Goal: Task Accomplishment & Management: Use online tool/utility

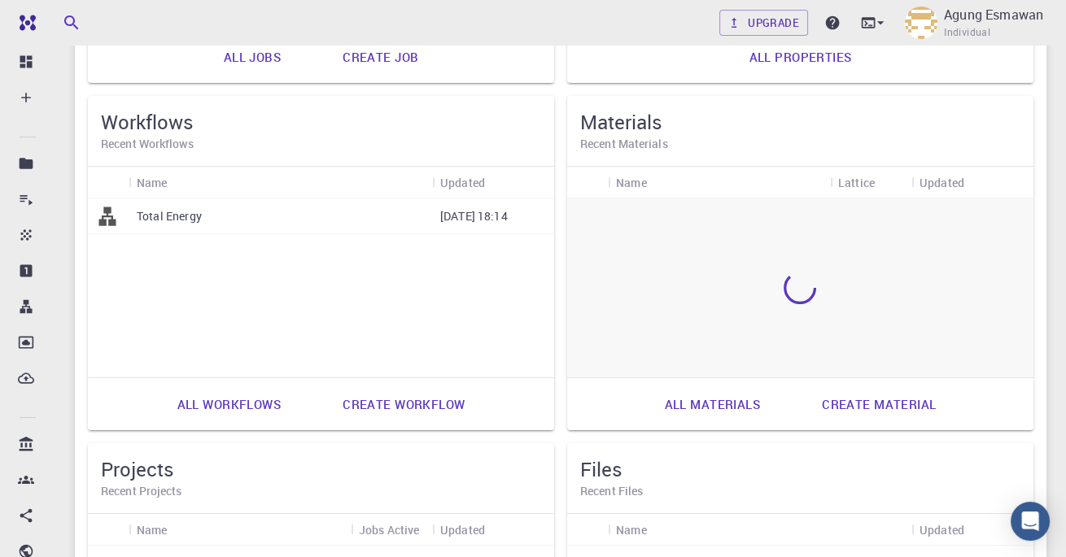
scroll to position [426, 0]
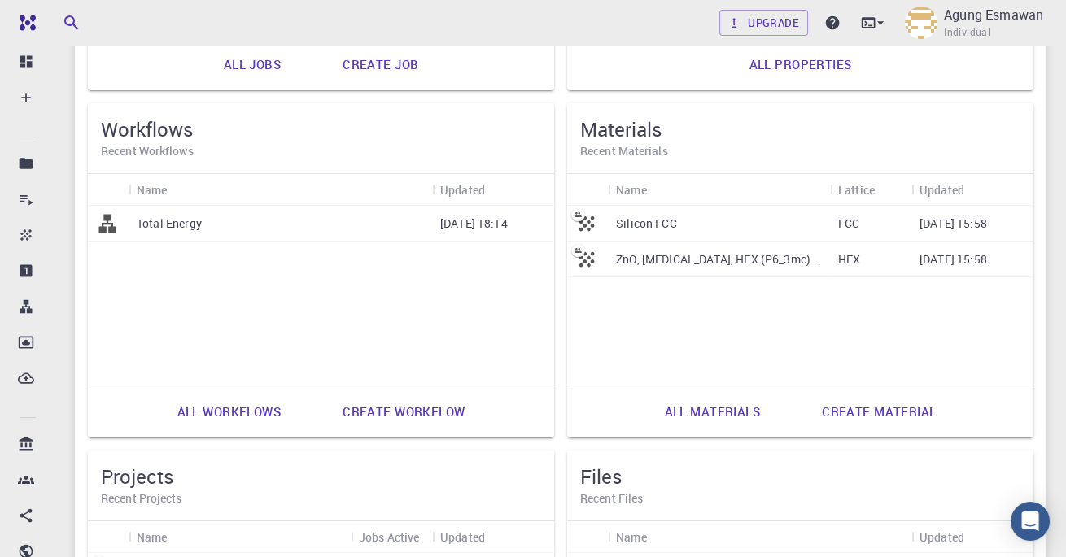
click at [212, 229] on div "Total Energy" at bounding box center [281, 224] width 304 height 36
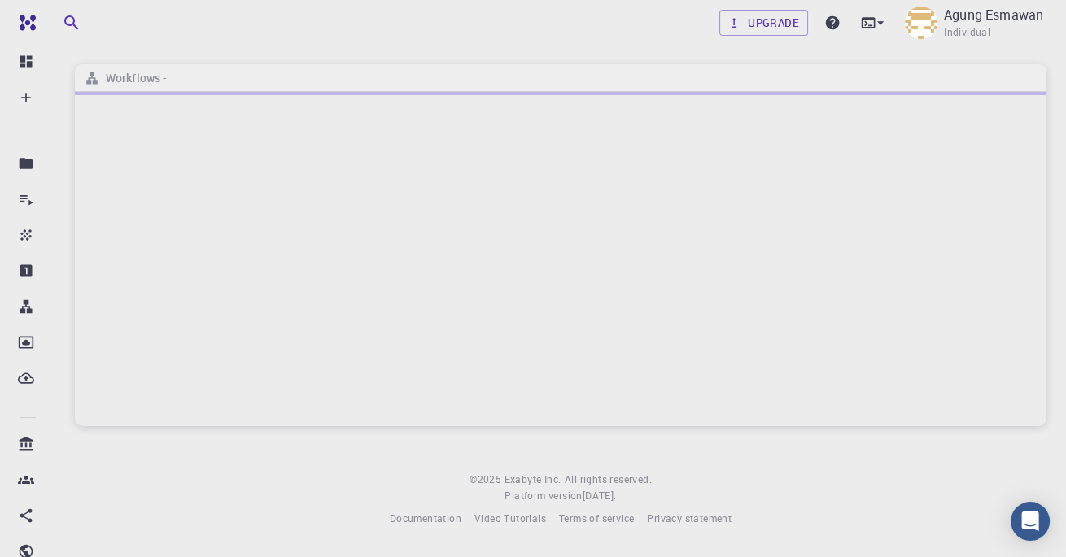
click at [220, 236] on div at bounding box center [561, 259] width 972 height 334
click at [169, 207] on div at bounding box center [561, 259] width 972 height 334
click at [186, 218] on div at bounding box center [561, 259] width 972 height 334
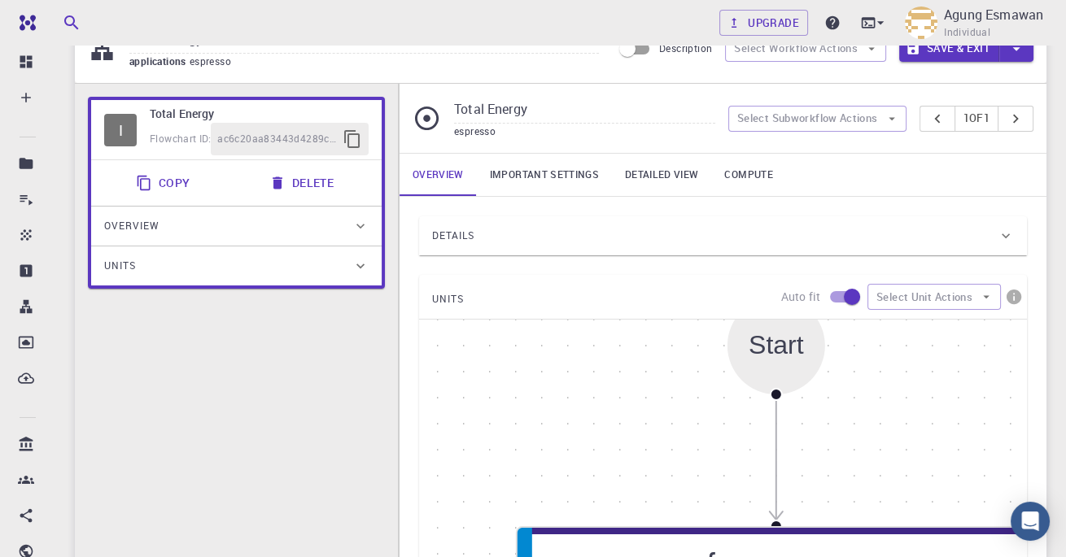
scroll to position [348, 0]
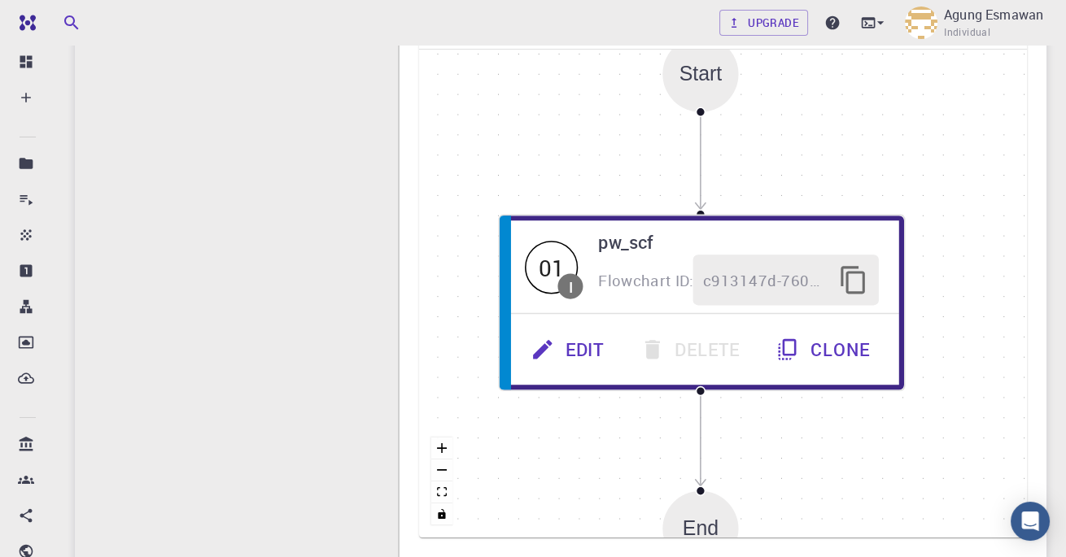
click at [782, 282] on span "c913147d-760d-496d-93a7-dc0771034d54" at bounding box center [765, 281] width 125 height 25
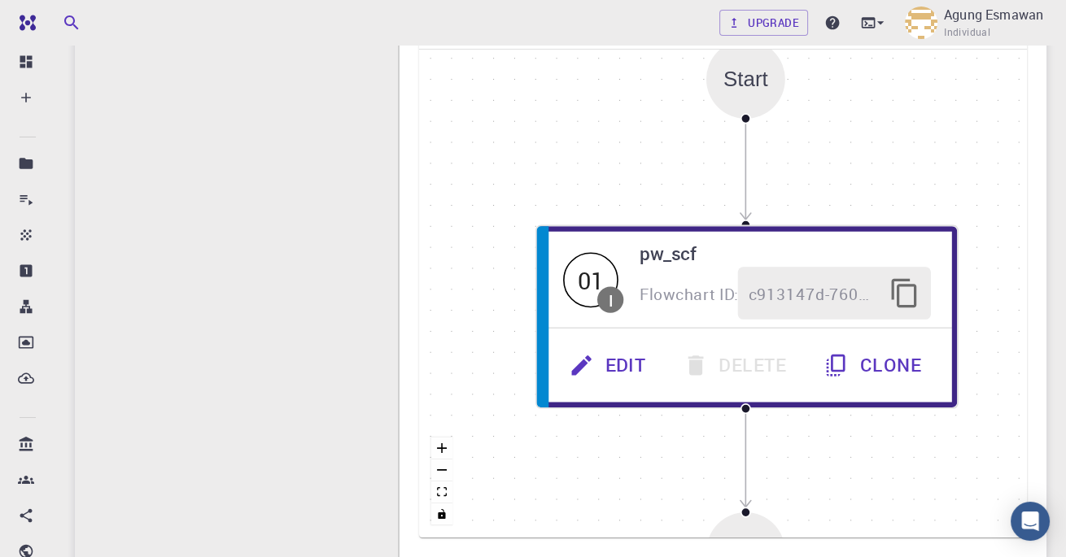
click at [615, 345] on button "Edit" at bounding box center [610, 365] width 114 height 53
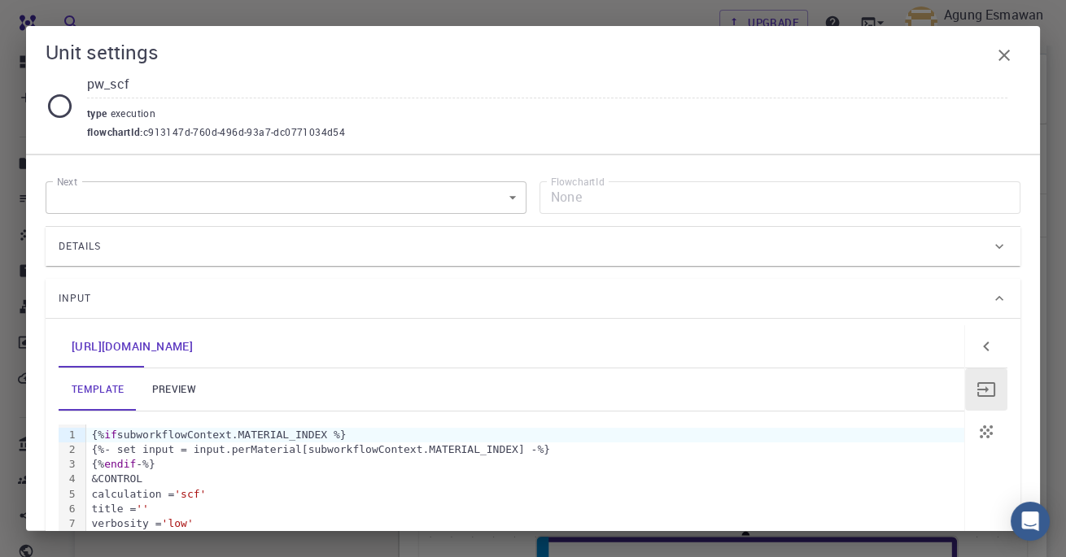
scroll to position [34, 0]
click at [523, 187] on body "Free Dashboard Create New Job New Material Create Material Upload File Import f…" at bounding box center [533, 534] width 1066 height 1136
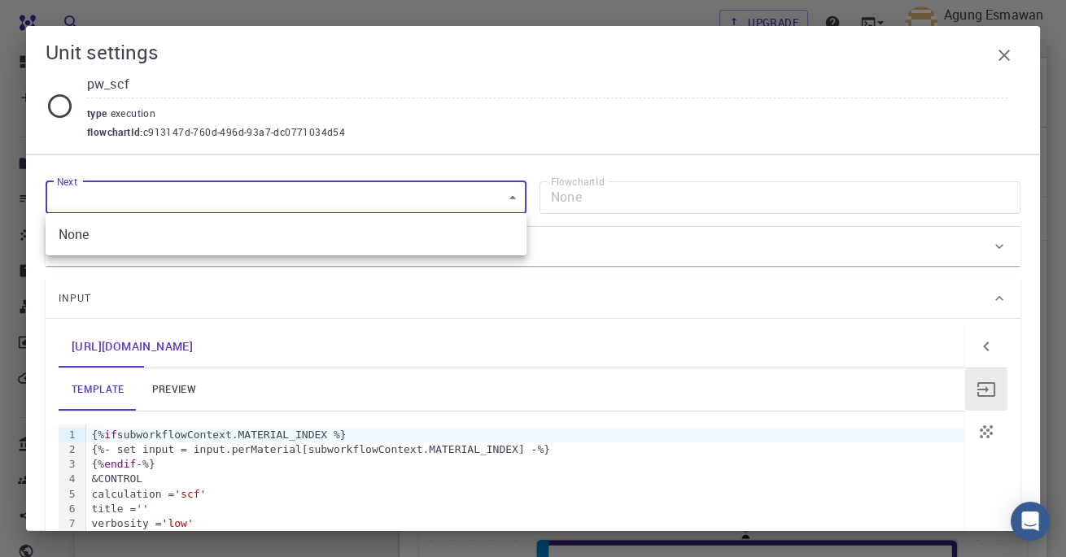
click at [166, 179] on div at bounding box center [533, 278] width 1066 height 557
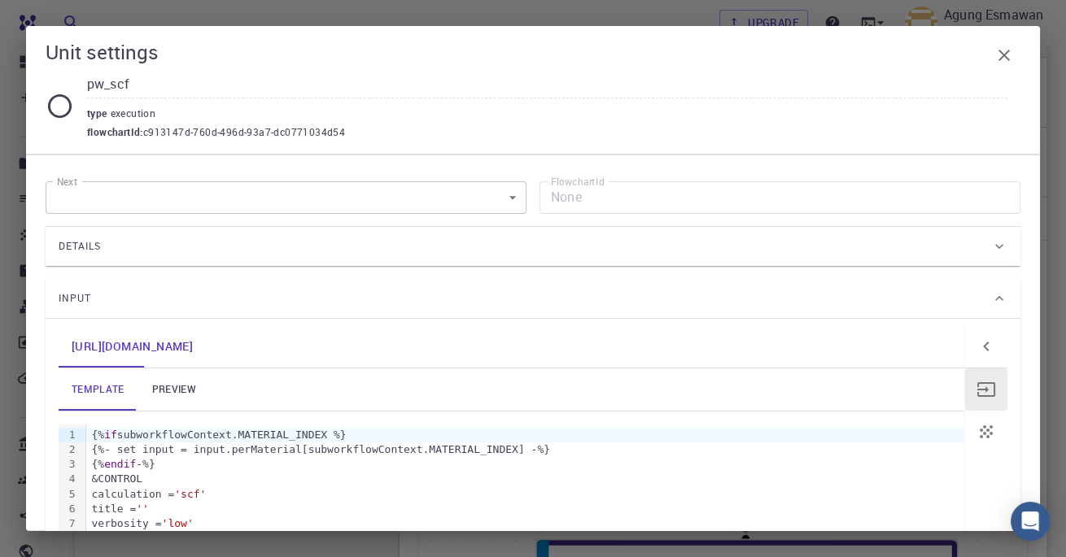
click at [999, 53] on icon "button" at bounding box center [1004, 56] width 20 height 20
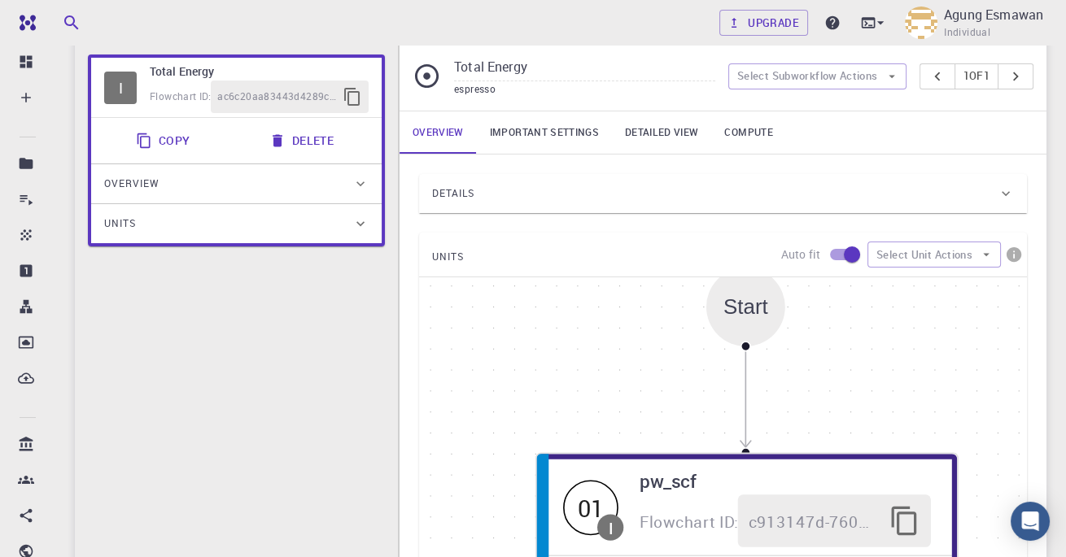
scroll to position [0, 0]
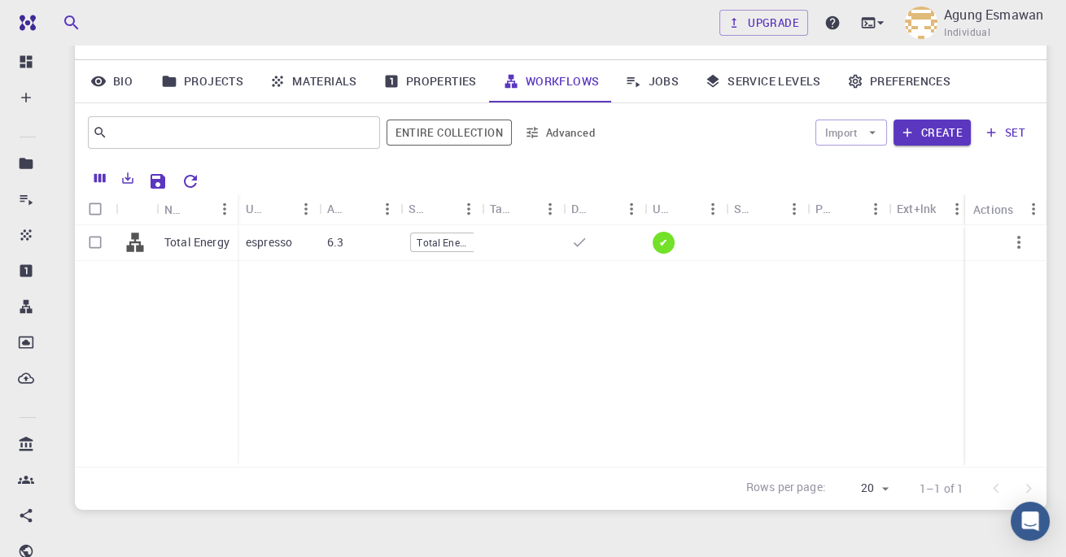
scroll to position [59, 0]
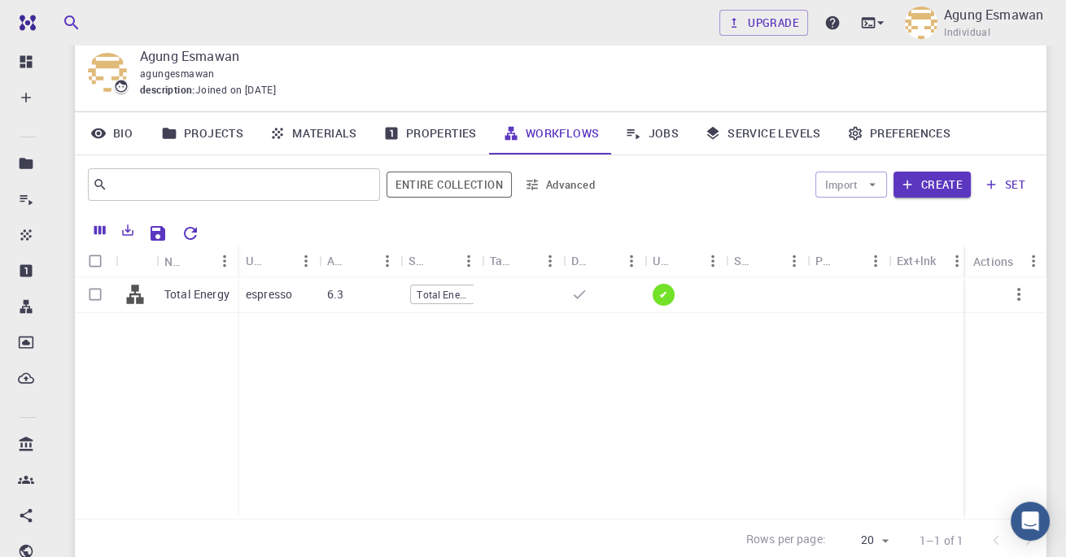
click at [429, 296] on span "Total Energy" at bounding box center [442, 295] width 63 height 14
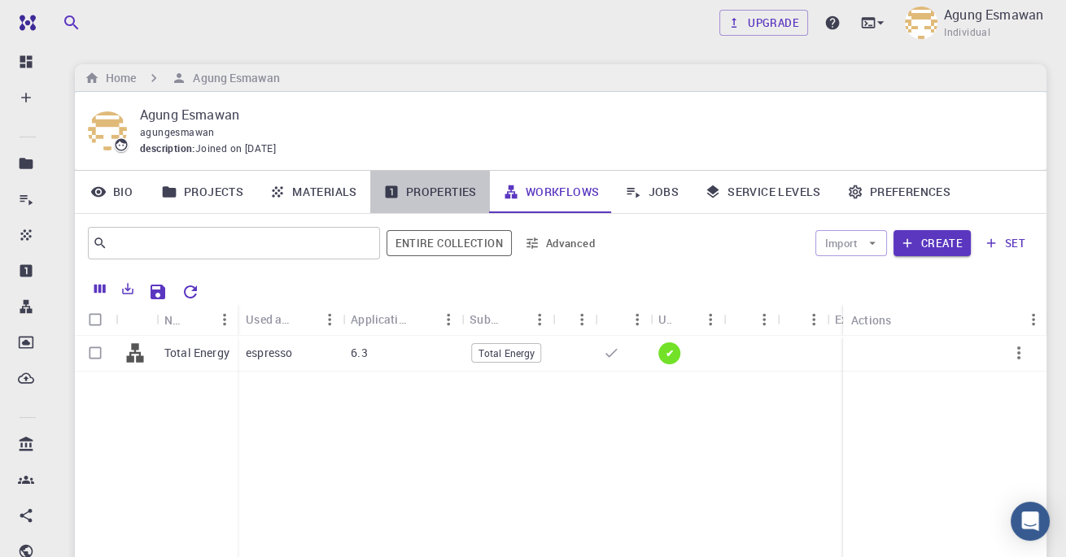
click at [412, 199] on link "Properties" at bounding box center [430, 192] width 120 height 42
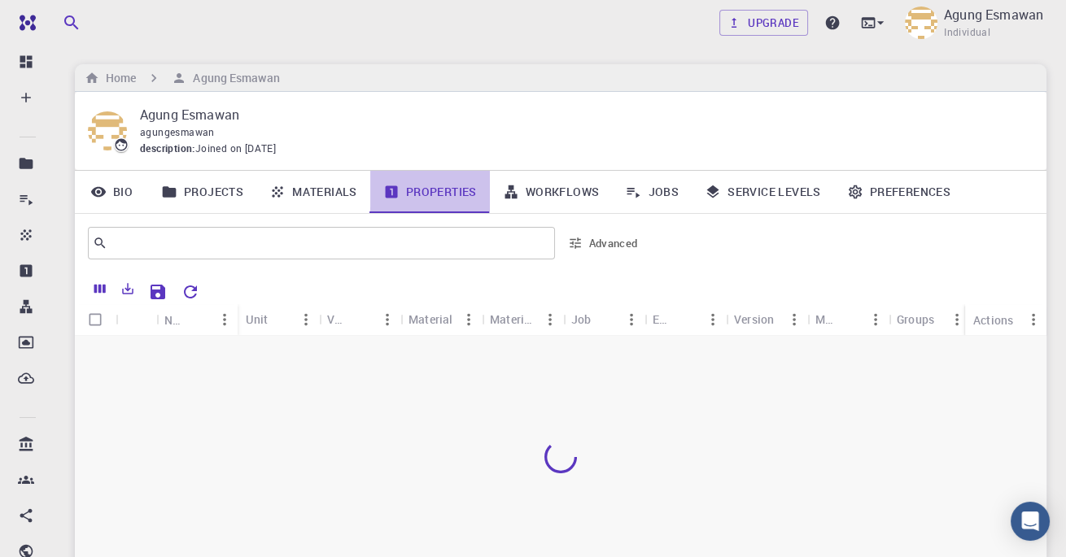
drag, startPoint x: 999, startPoint y: 53, endPoint x: 412, endPoint y: 198, distance: 605.1
click at [412, 198] on link "Properties" at bounding box center [430, 192] width 120 height 42
click at [535, 197] on link "Workflows" at bounding box center [551, 192] width 123 height 42
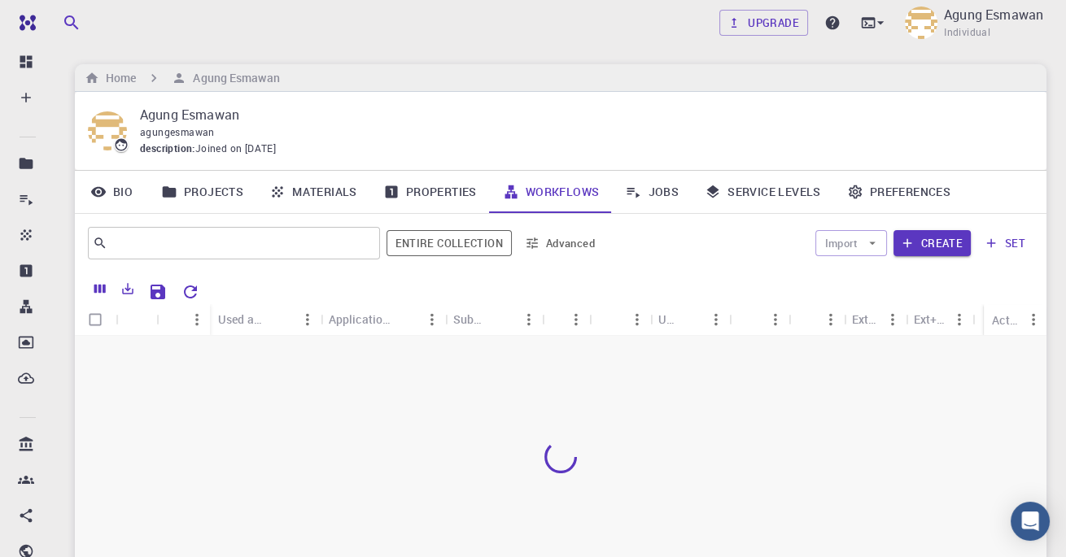
click at [351, 192] on link "Materials" at bounding box center [313, 192] width 114 height 42
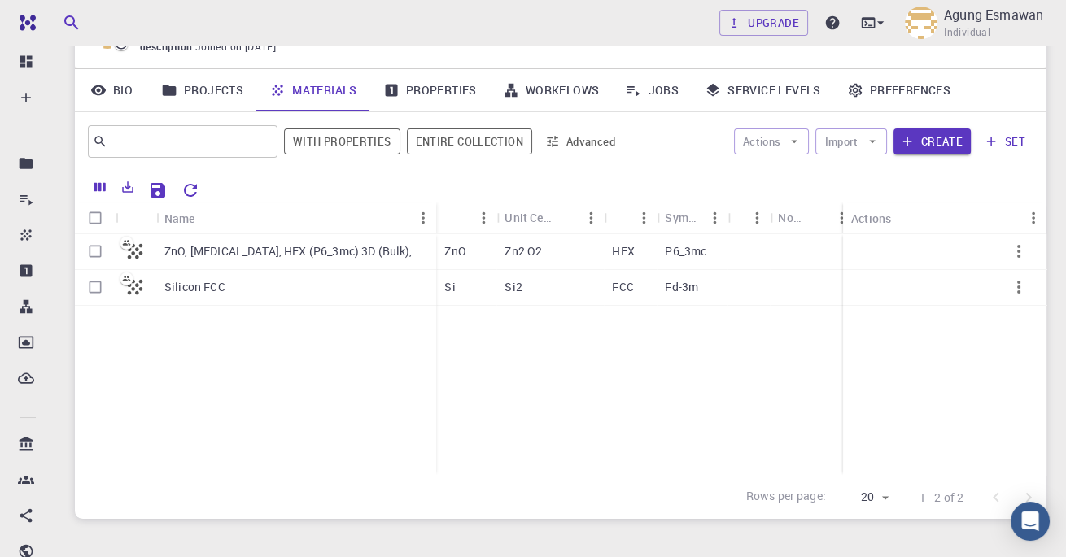
scroll to position [104, 0]
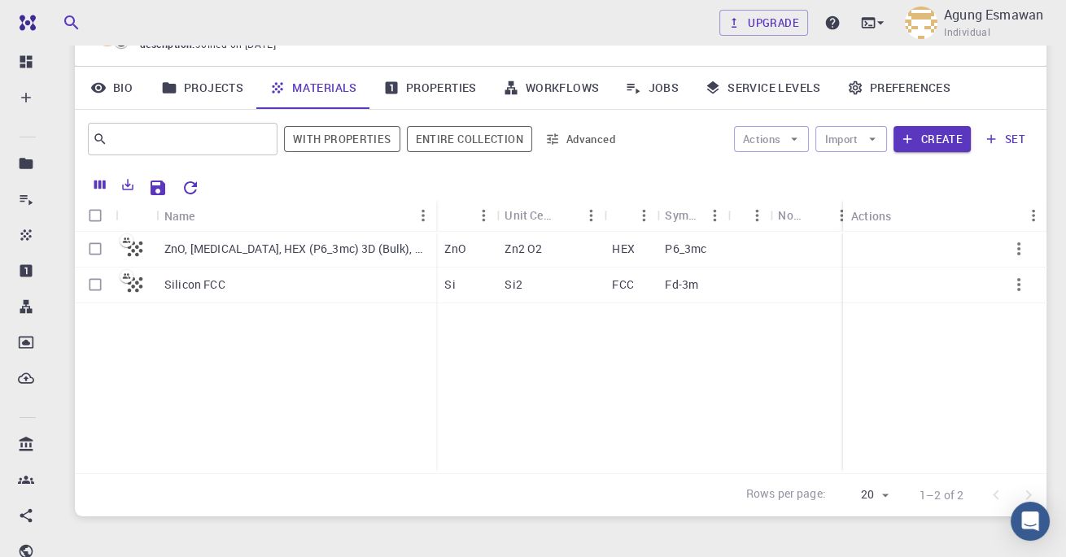
drag, startPoint x: 0, startPoint y: 0, endPoint x: 252, endPoint y: 465, distance: 529.4
click at [252, 465] on div "ZnO, Zinc Oxide, HEX (P6_3mc) 3D (Bulk), mp-2133 Silicon FCC" at bounding box center [255, 353] width 361 height 242
click at [284, 475] on div "Rows per page: 20 20 1–2 of 2" at bounding box center [561, 495] width 972 height 43
click at [286, 466] on div "ZnO, Zinc Oxide, HEX (P6_3mc) 3D (Bulk), mp-2133 Silicon FCC" at bounding box center [255, 353] width 361 height 242
click at [90, 255] on input "Select row" at bounding box center [95, 249] width 31 height 31
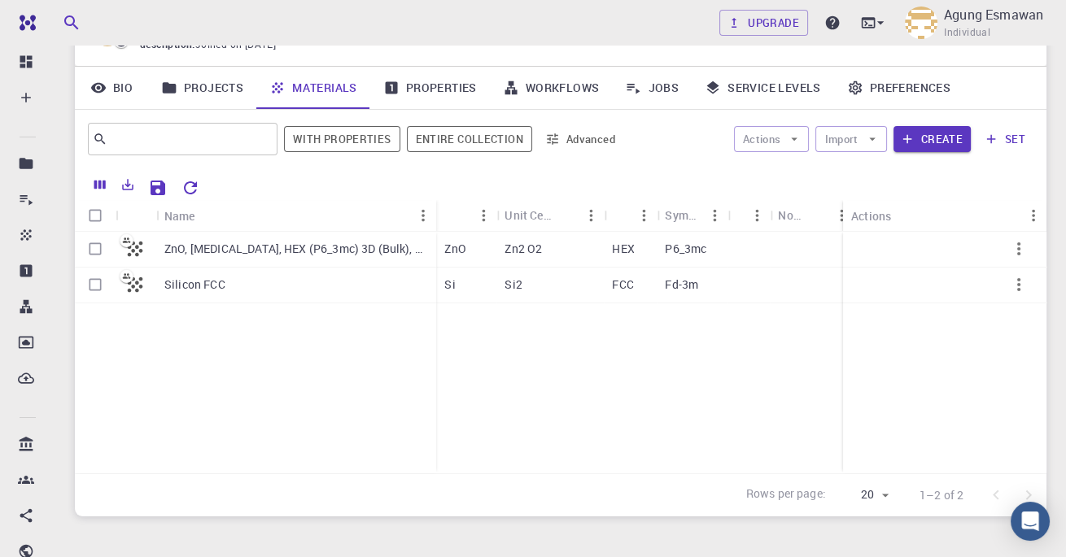
checkbox input "true"
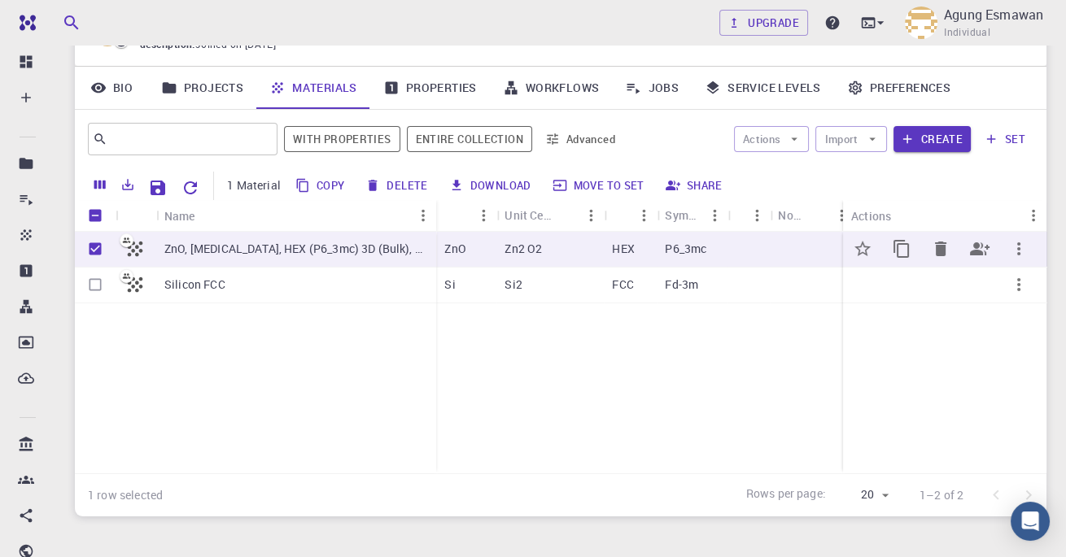
click at [1013, 255] on icon "button" at bounding box center [1019, 249] width 20 height 20
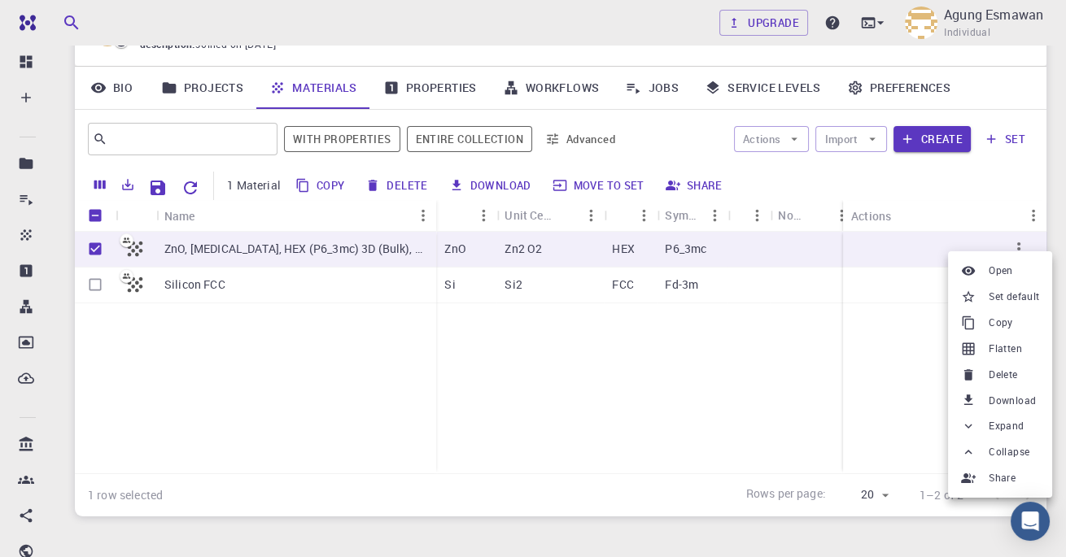
click at [1016, 251] on div at bounding box center [533, 278] width 1066 height 557
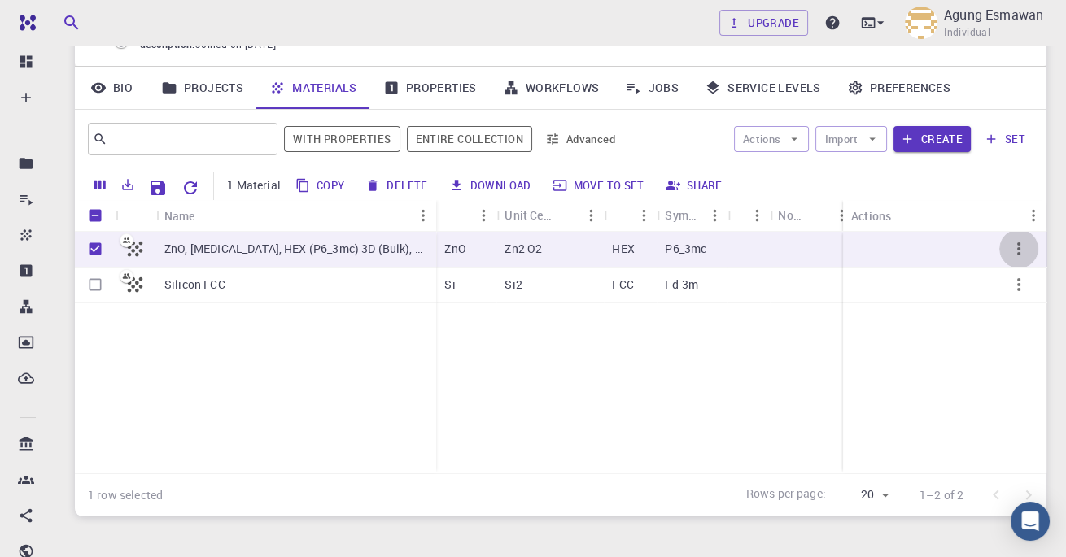
click at [1016, 251] on icon "button" at bounding box center [1019, 249] width 20 height 20
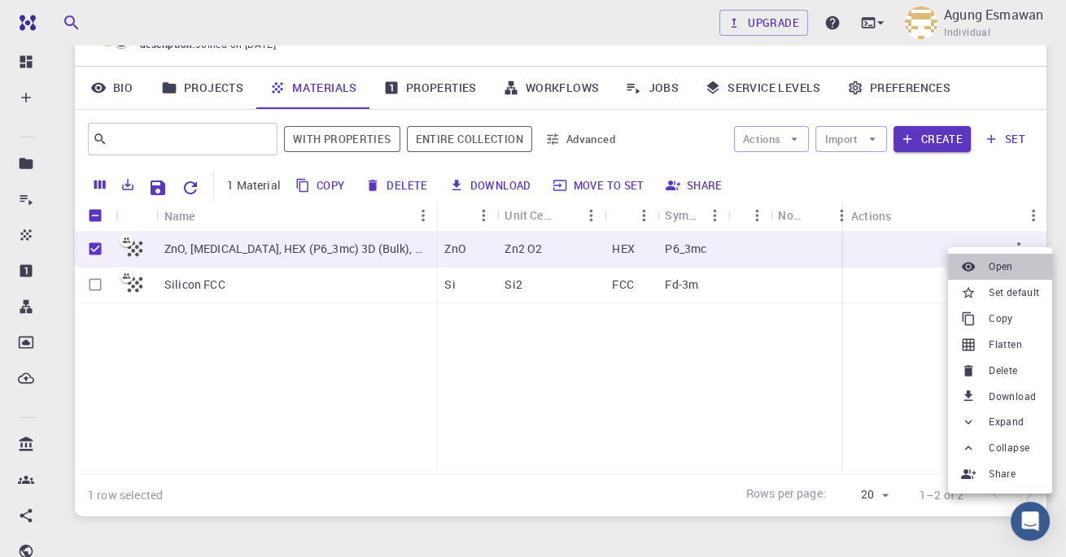
click at [1002, 268] on span "Open" at bounding box center [1001, 267] width 24 height 16
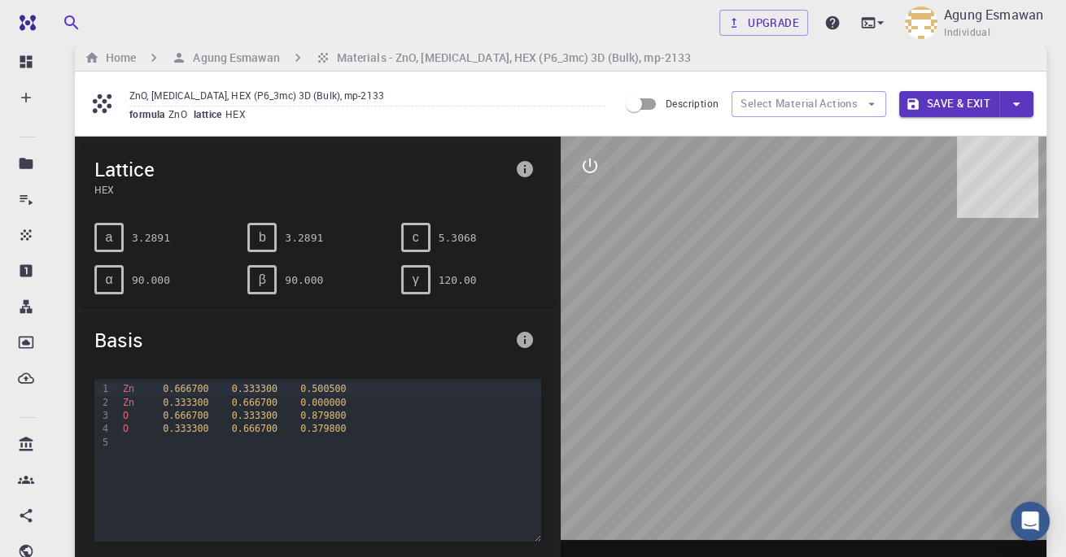
scroll to position [104, 0]
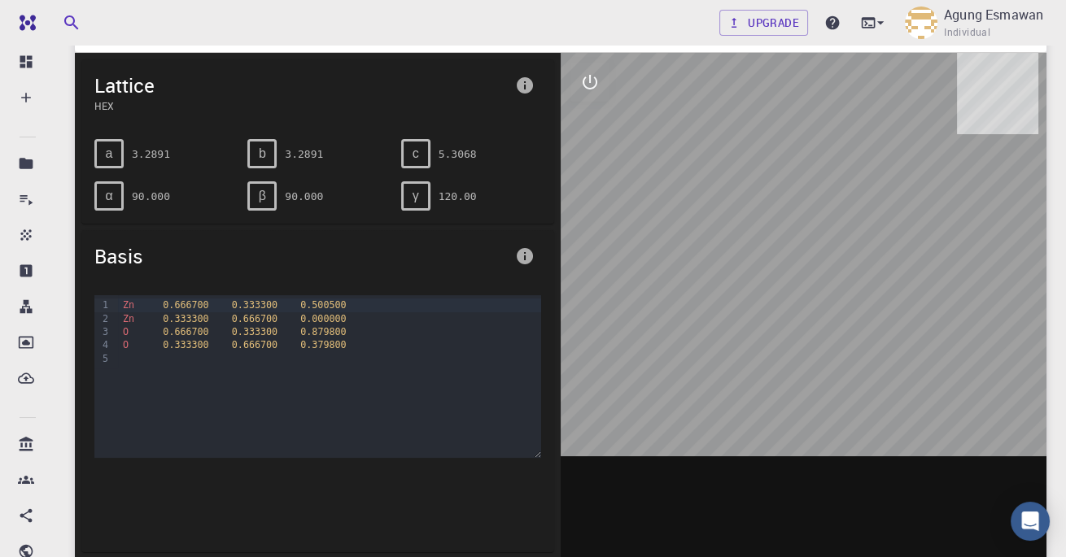
drag, startPoint x: 252, startPoint y: 465, endPoint x: 709, endPoint y: 359, distance: 468.8
click at [709, 359] on div at bounding box center [804, 306] width 486 height 506
drag, startPoint x: 709, startPoint y: 359, endPoint x: 653, endPoint y: 356, distance: 55.4
click at [653, 356] on div at bounding box center [804, 306] width 486 height 506
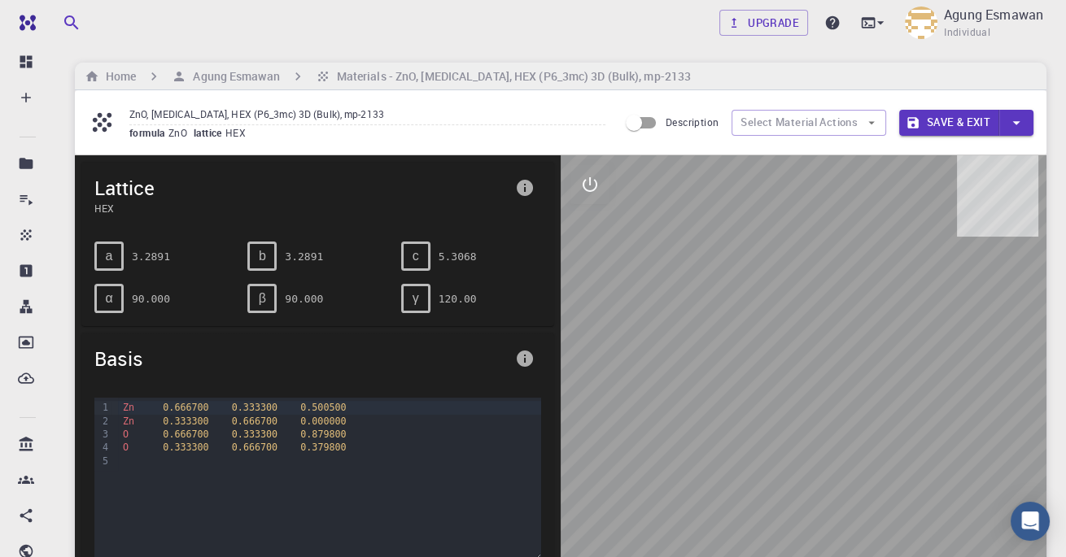
scroll to position [0, 0]
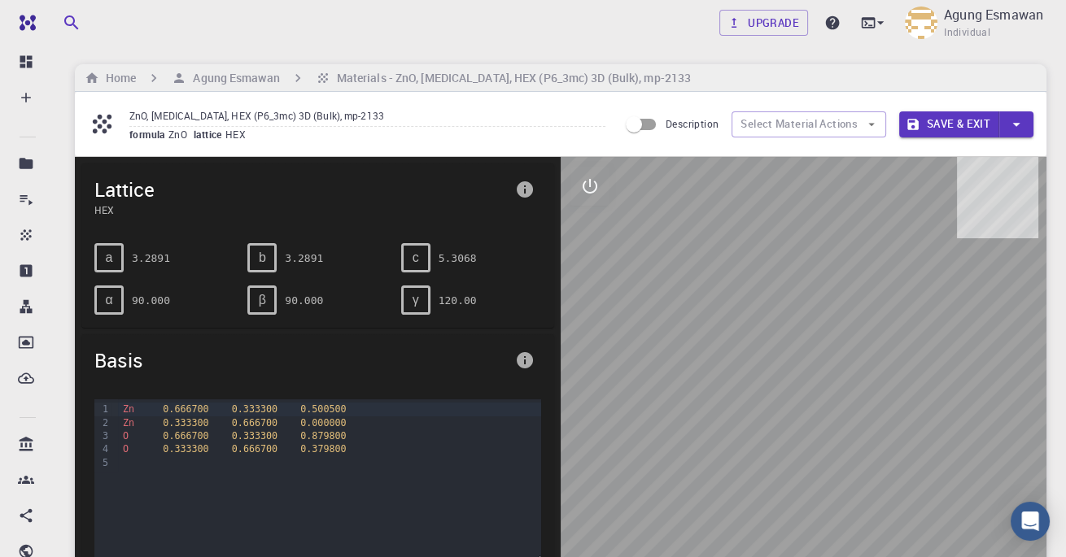
drag, startPoint x: 653, startPoint y: 356, endPoint x: 802, endPoint y: 250, distance: 183.1
click at [802, 250] on div at bounding box center [804, 410] width 486 height 506
click at [832, 117] on button "Select Material Actions" at bounding box center [809, 124] width 155 height 26
click at [828, 121] on button "Select Material Actions" at bounding box center [809, 124] width 155 height 26
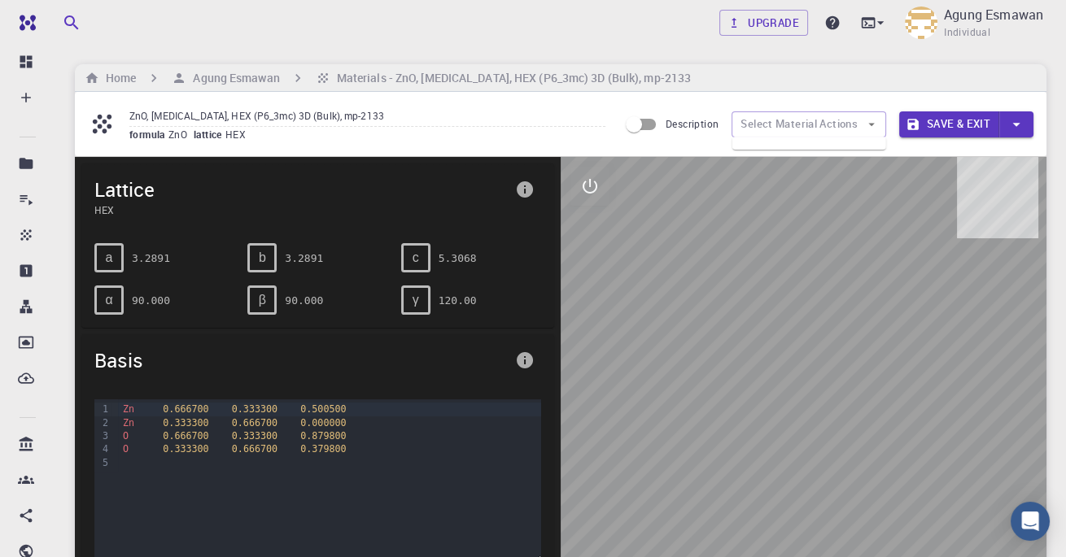
click at [828, 121] on button "Select Material Actions" at bounding box center [809, 124] width 155 height 26
click at [683, 211] on div at bounding box center [804, 410] width 486 height 506
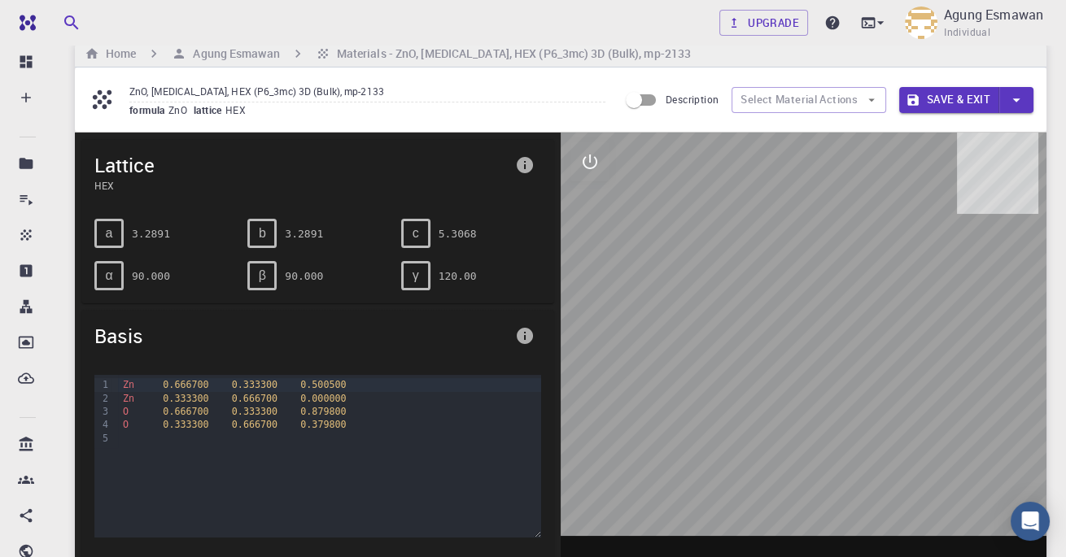
scroll to position [104, 0]
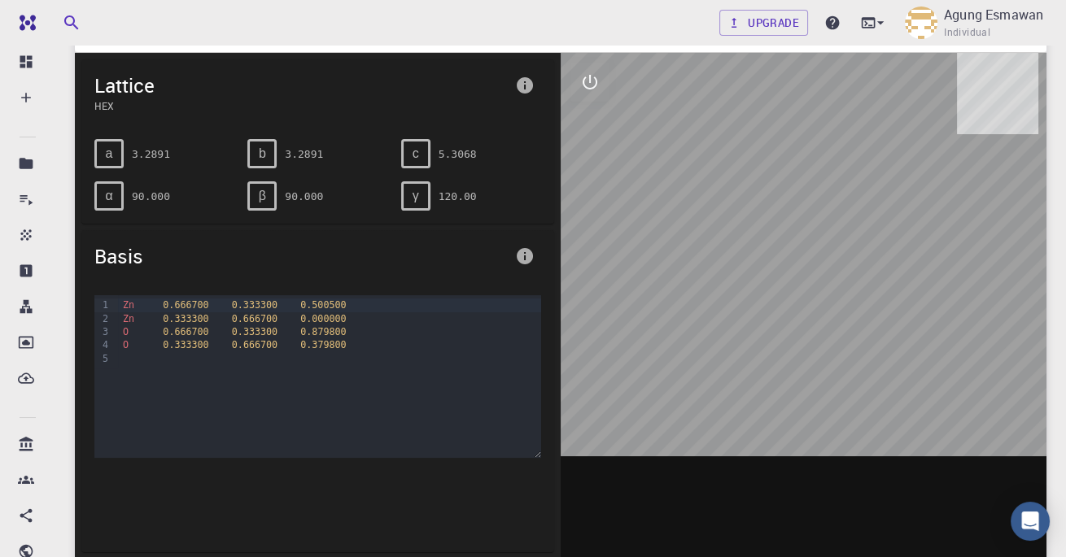
drag, startPoint x: 802, startPoint y: 250, endPoint x: 797, endPoint y: 228, distance: 22.5
click at [797, 228] on div at bounding box center [804, 306] width 486 height 506
drag, startPoint x: 797, startPoint y: 228, endPoint x: 920, endPoint y: 199, distance: 125.3
click at [920, 199] on div at bounding box center [804, 306] width 486 height 506
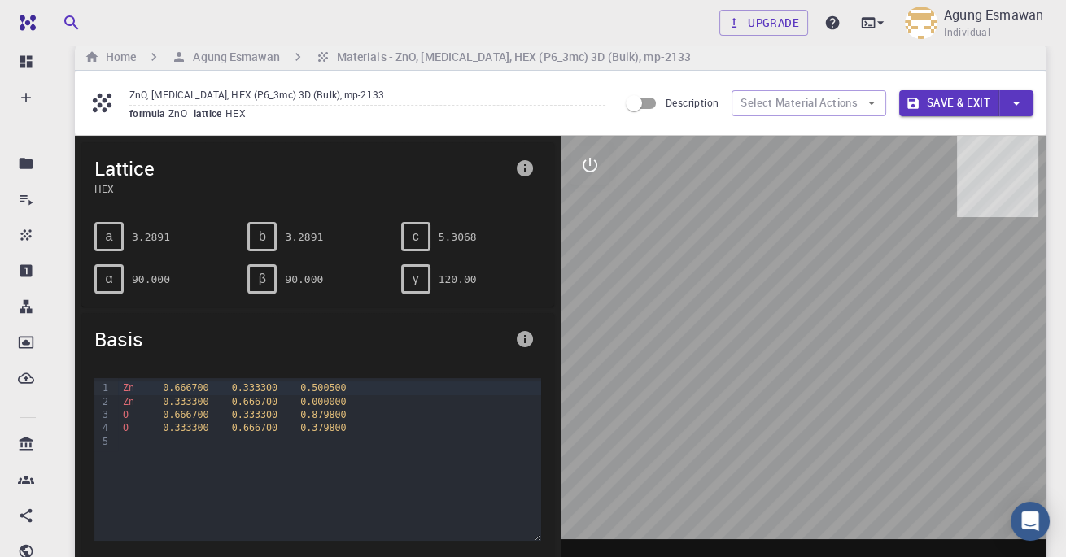
scroll to position [0, 0]
